Goal: Task Accomplishment & Management: Manage account settings

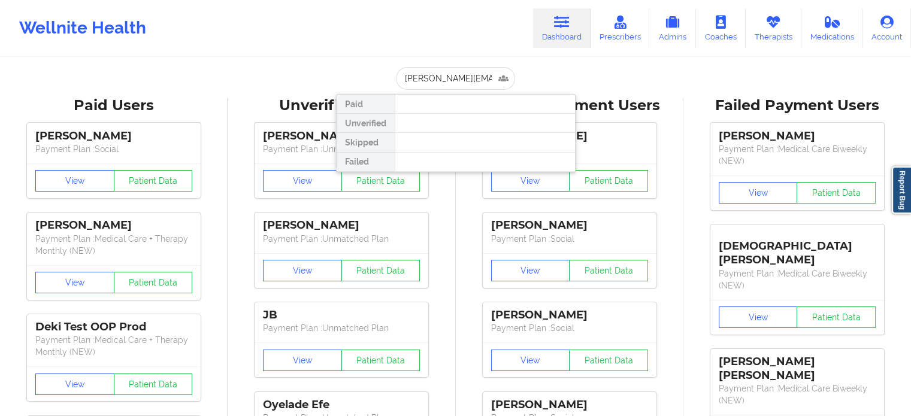
drag, startPoint x: 498, startPoint y: 79, endPoint x: 299, endPoint y: 57, distance: 200.0
paste input "[EMAIL_ADDRESS][DOMAIN_NAME]"
type input "[EMAIL_ADDRESS][DOMAIN_NAME]"
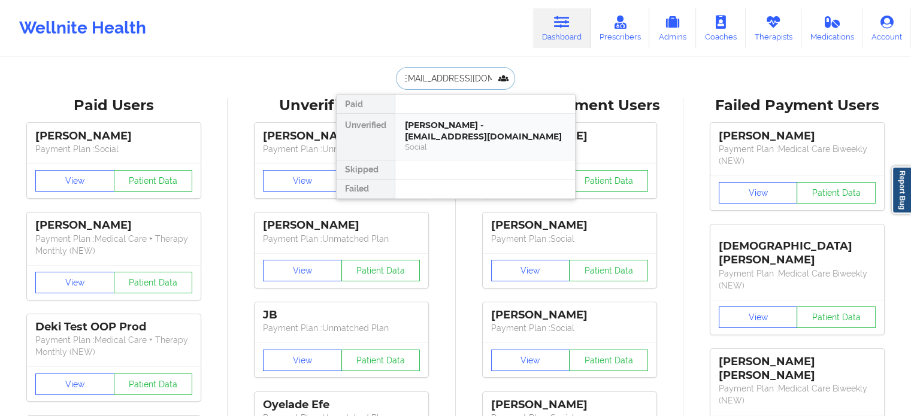
click at [462, 124] on div "[PERSON_NAME] - [EMAIL_ADDRESS][DOMAIN_NAME]" at bounding box center [485, 131] width 160 height 22
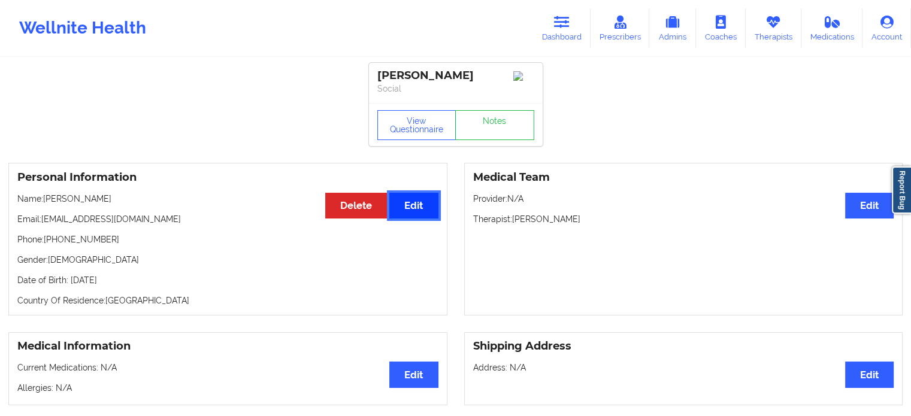
click at [430, 210] on button "Edit" at bounding box center [413, 206] width 48 height 26
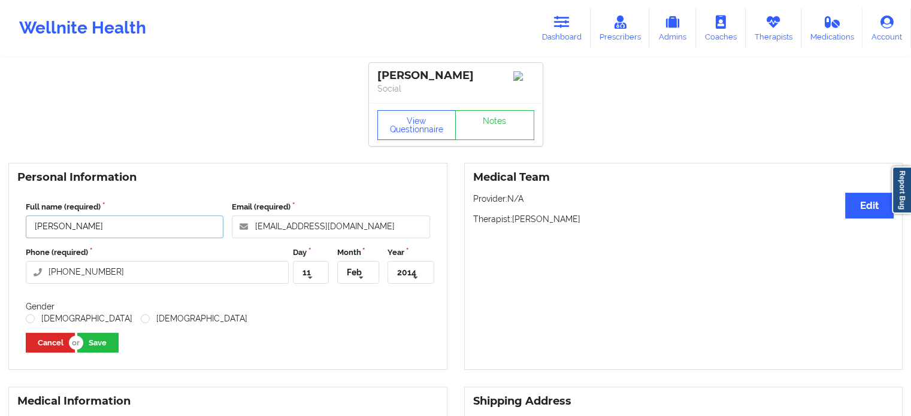
drag, startPoint x: 131, startPoint y: 230, endPoint x: 0, endPoint y: 235, distance: 131.2
click at [0, 235] on div "Personal Information Full name (required) [PERSON_NAME] Email (required) [EMAIL…" at bounding box center [228, 266] width 456 height 207
type input "e"
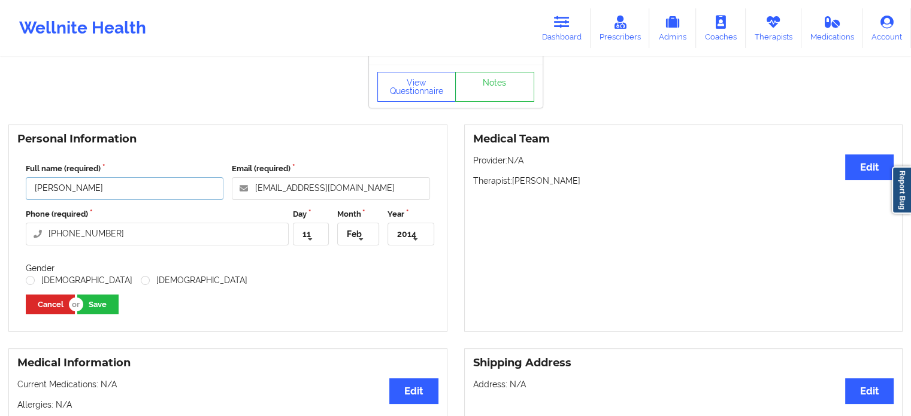
scroll to position [60, 0]
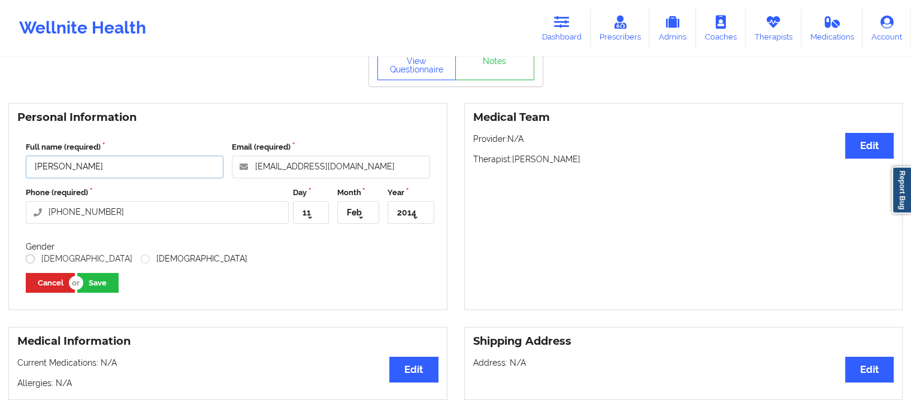
type input "[PERSON_NAME]"
click at [26, 260] on label "[DEMOGRAPHIC_DATA]" at bounding box center [79, 259] width 107 height 10
click at [26, 260] on input "[DEMOGRAPHIC_DATA]" at bounding box center [31, 259] width 10 height 10
radio input "true"
click at [95, 291] on button "Save" at bounding box center [97, 283] width 41 height 20
